Goal: Find specific page/section: Find specific page/section

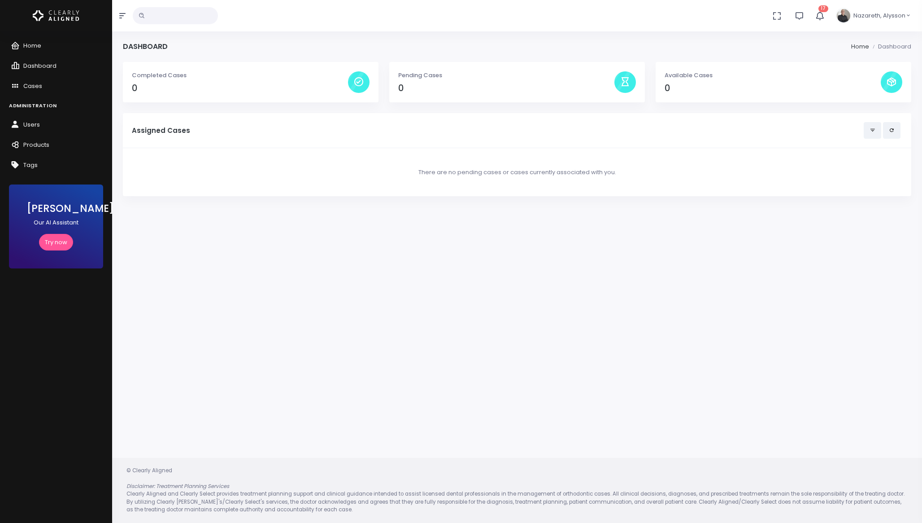
click at [156, 22] on input "text" at bounding box center [175, 15] width 85 height 17
type input "*****"
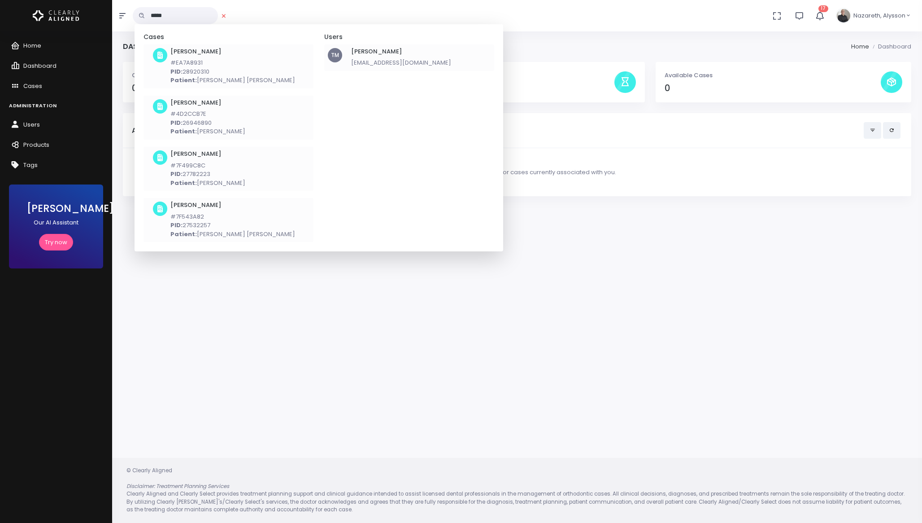
click at [378, 57] on div "[PERSON_NAME] [EMAIL_ADDRESS][DOMAIN_NAME]" at bounding box center [401, 57] width 100 height 19
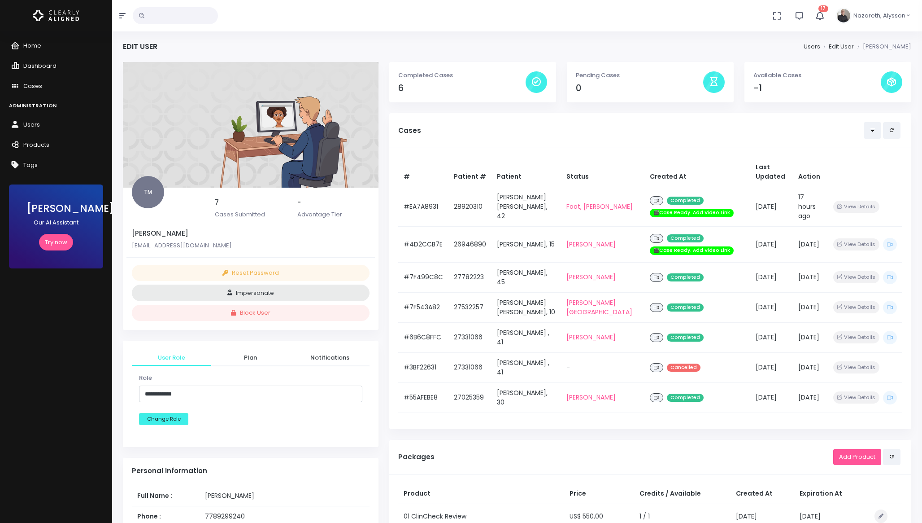
click at [888, 12] on span "Nazareth, Alysson" at bounding box center [880, 15] width 52 height 9
click at [870, 42] on span "Profile" at bounding box center [874, 42] width 18 height 9
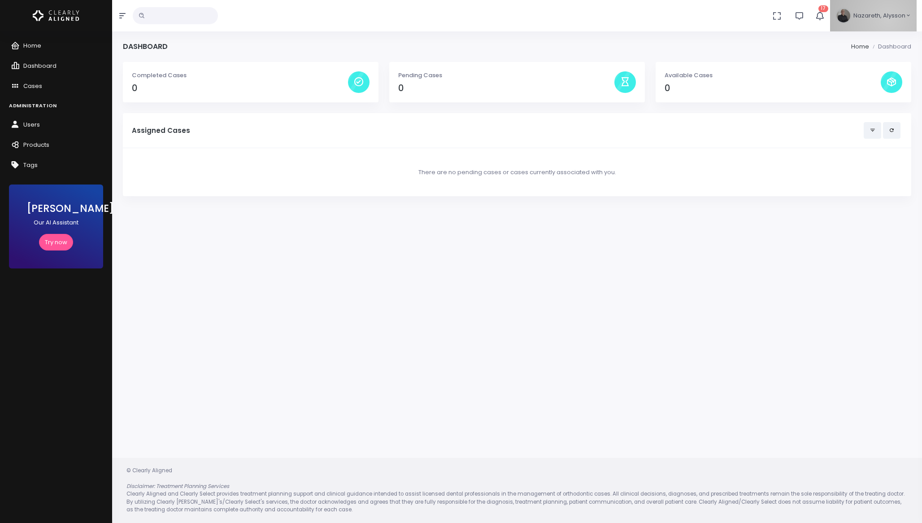
click at [889, 20] on span "Nazareth, Alysson" at bounding box center [880, 15] width 52 height 9
click at [873, 41] on span "Profile" at bounding box center [874, 42] width 18 height 9
